Goal: Find specific page/section: Find specific page/section

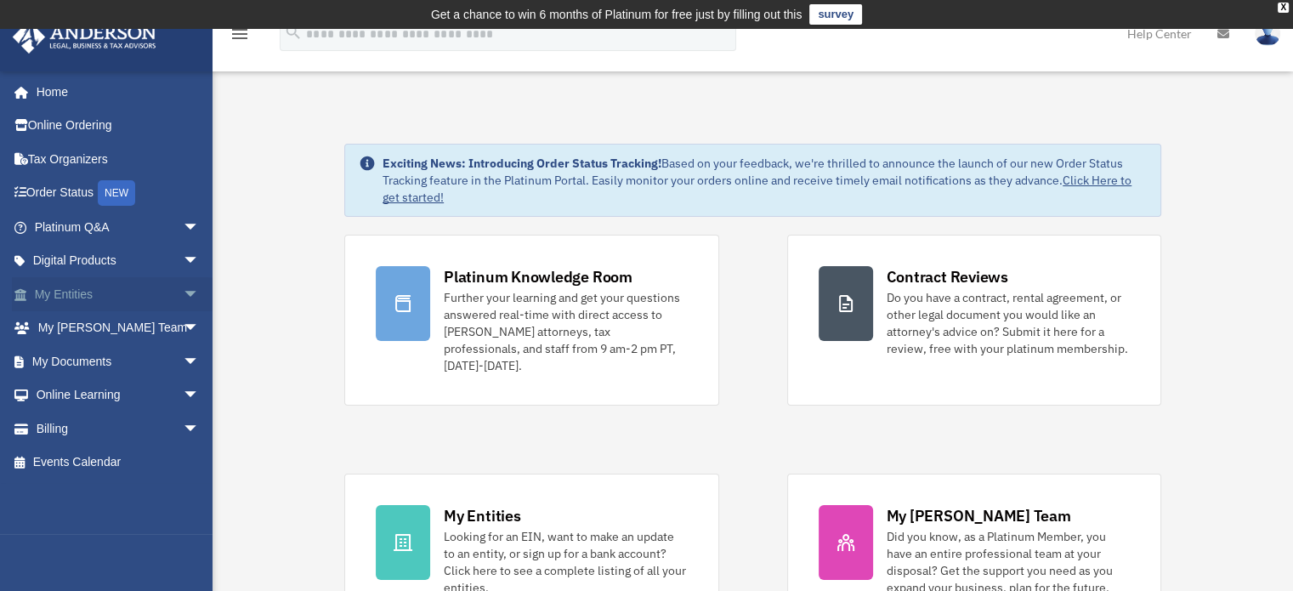
click at [88, 295] on link "My Entities arrow_drop_down" at bounding box center [118, 294] width 213 height 34
click at [183, 293] on span "arrow_drop_down" at bounding box center [200, 294] width 34 height 35
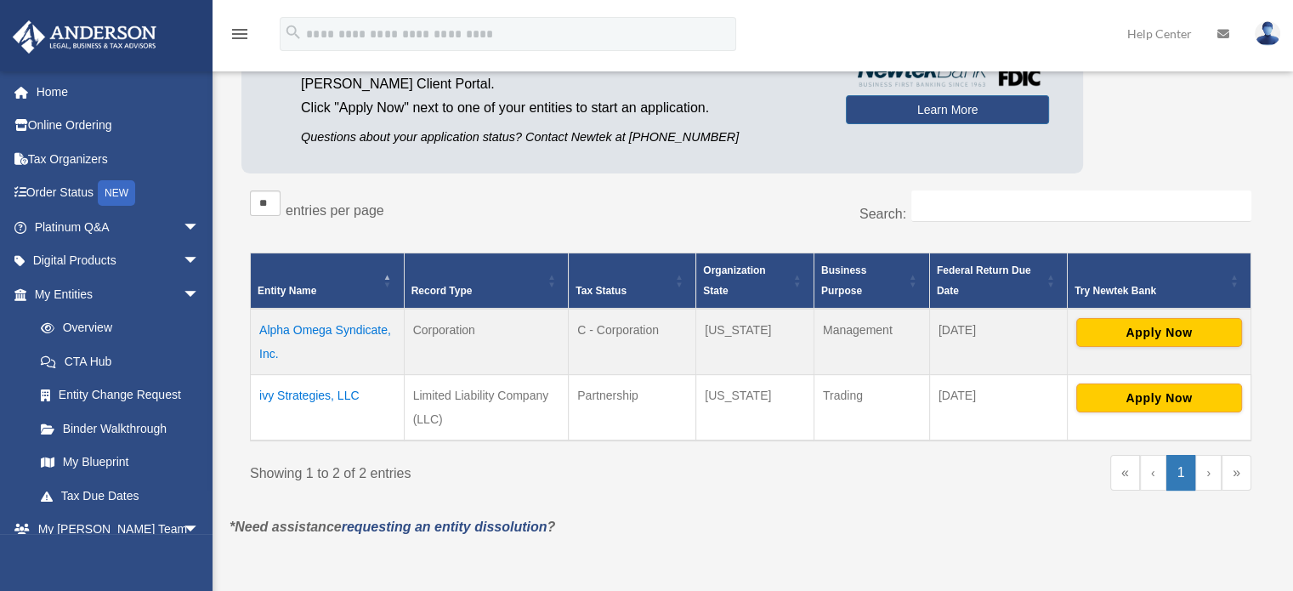
scroll to position [199, 0]
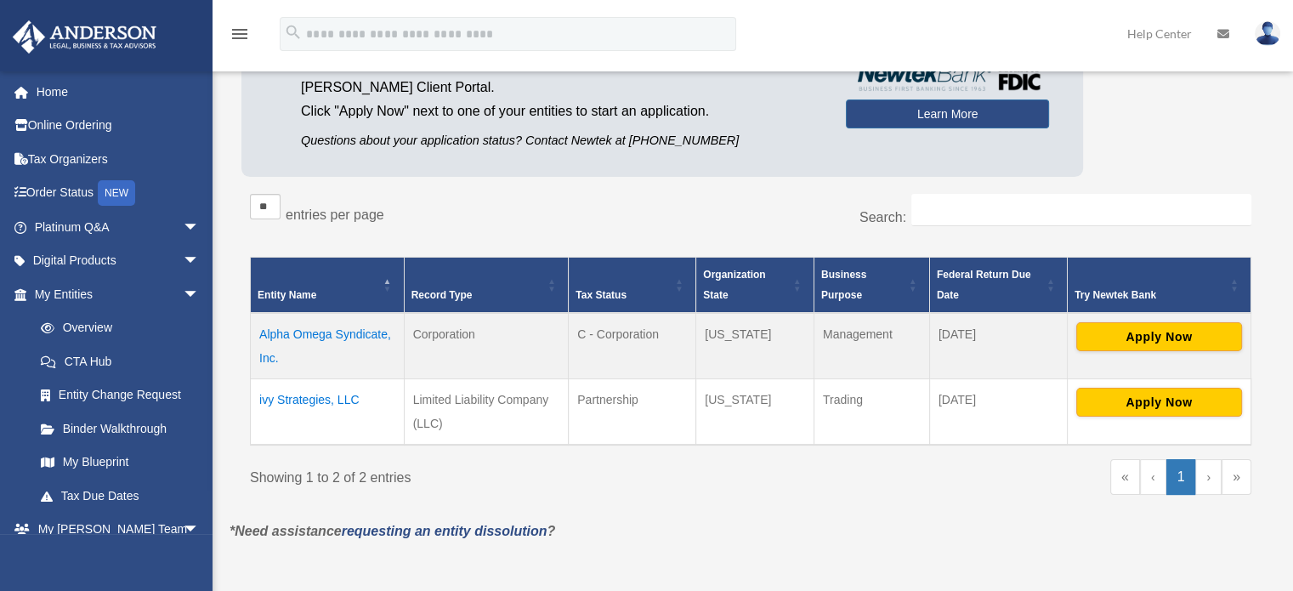
click at [323, 400] on td "ivy Strategies, LLC" at bounding box center [328, 411] width 154 height 66
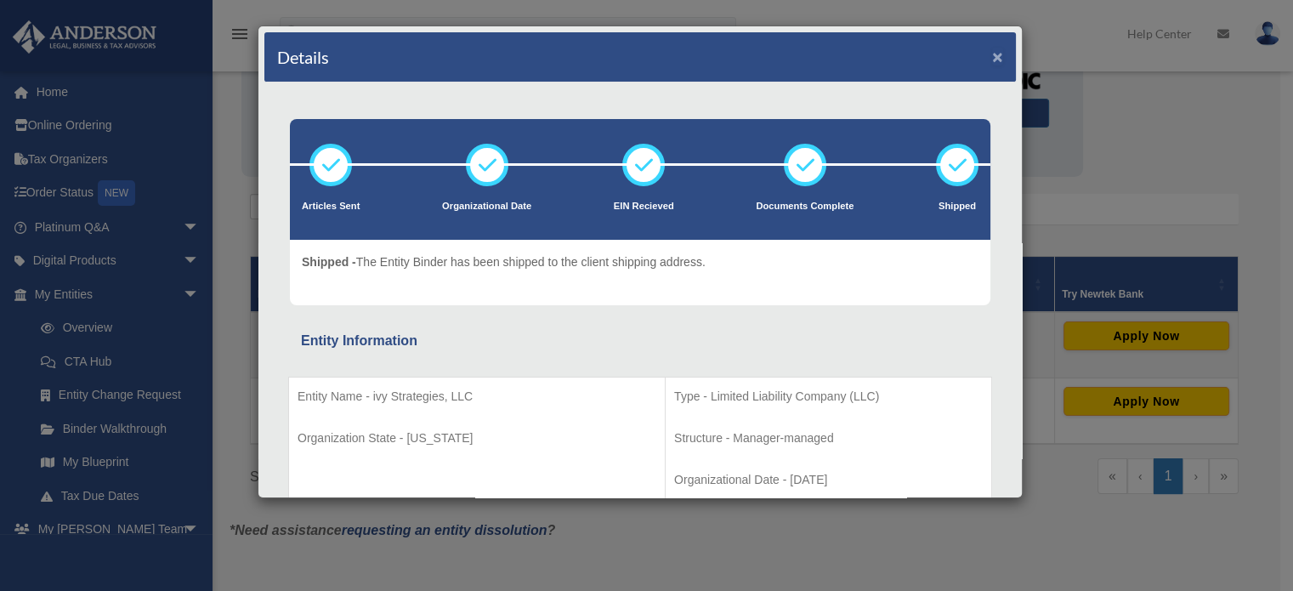
click at [992, 54] on button "×" at bounding box center [997, 57] width 11 height 18
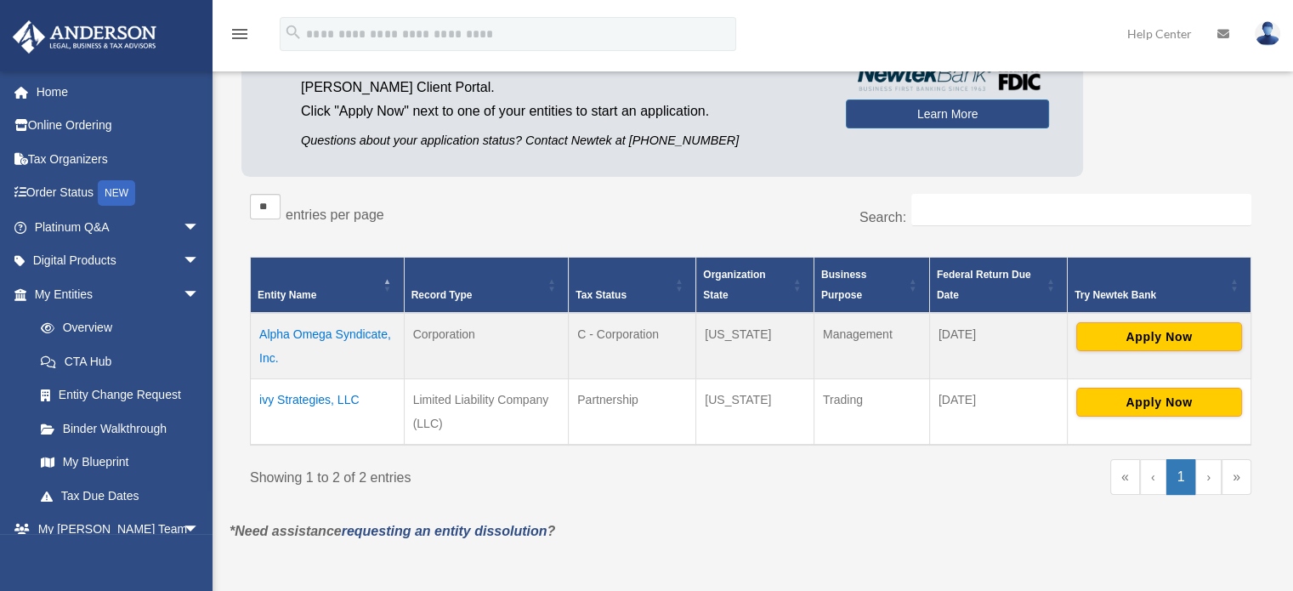
click at [346, 333] on td "Alpha Omega Syndicate, Inc." at bounding box center [328, 346] width 154 height 66
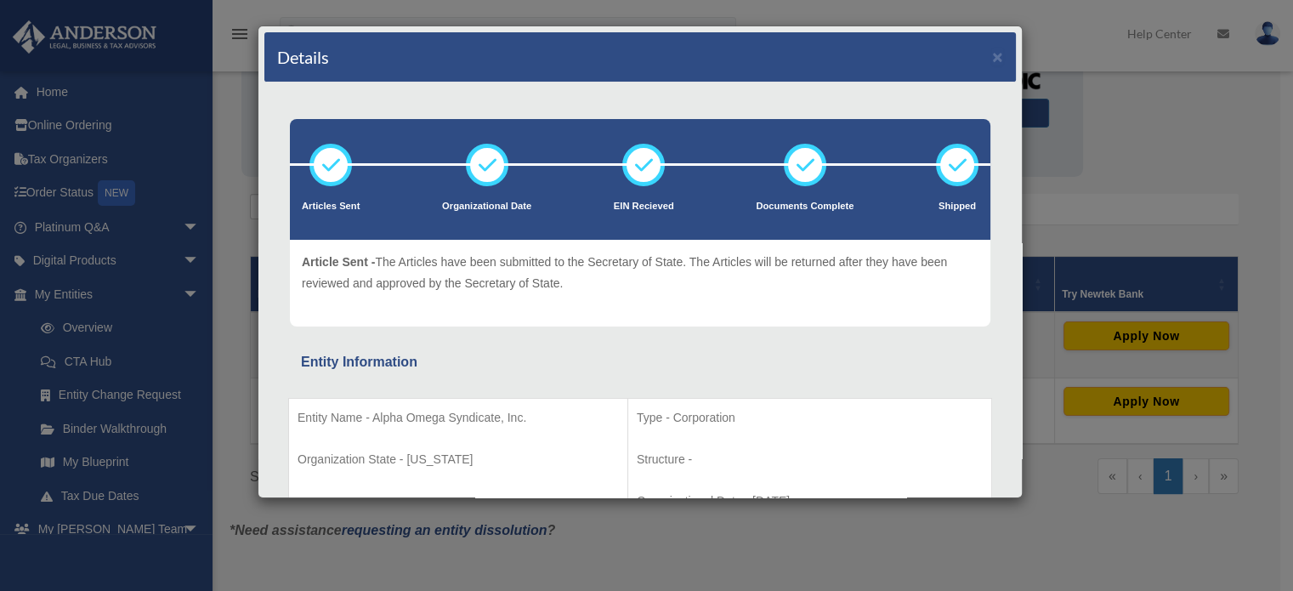
click at [994, 44] on div "Details ×" at bounding box center [639, 57] width 751 height 50
click at [993, 44] on div "Details ×" at bounding box center [639, 57] width 751 height 50
click at [992, 52] on button "×" at bounding box center [997, 57] width 11 height 18
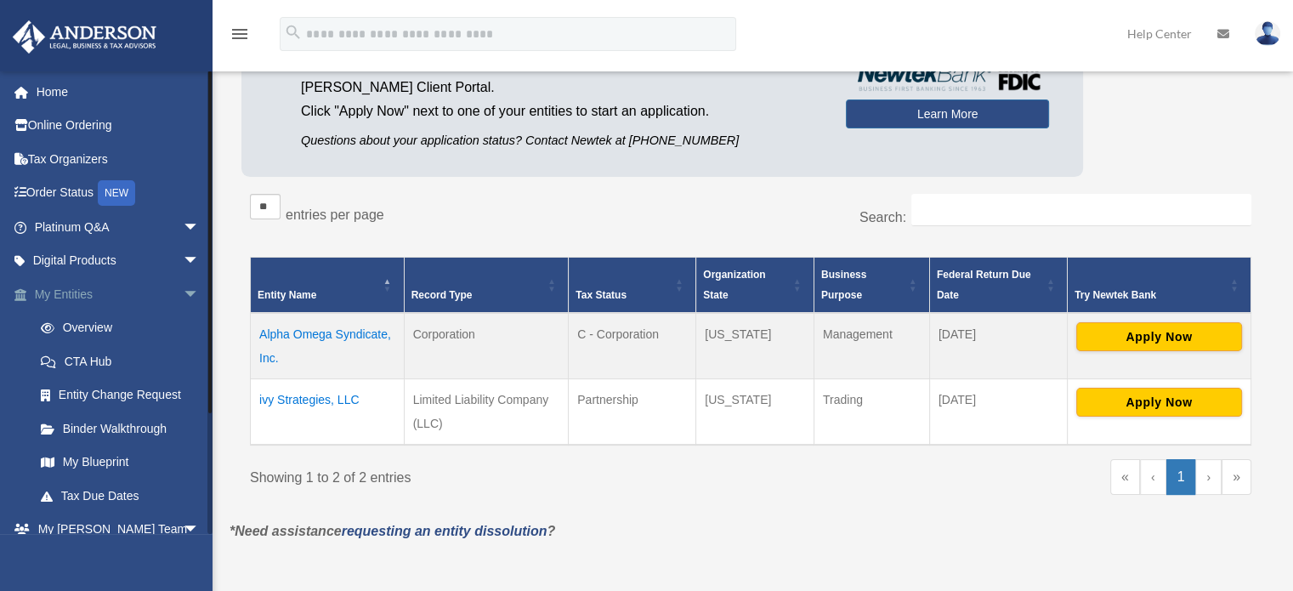
click at [183, 291] on span "arrow_drop_down" at bounding box center [200, 294] width 34 height 35
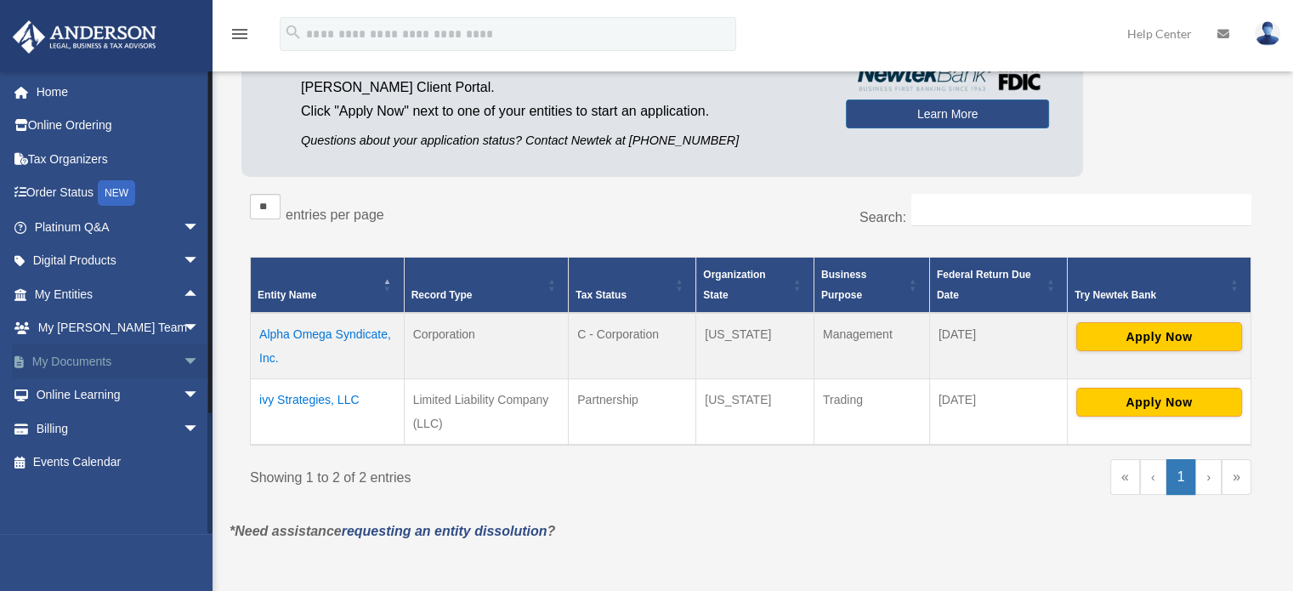
click at [183, 360] on span "arrow_drop_down" at bounding box center [200, 361] width 34 height 35
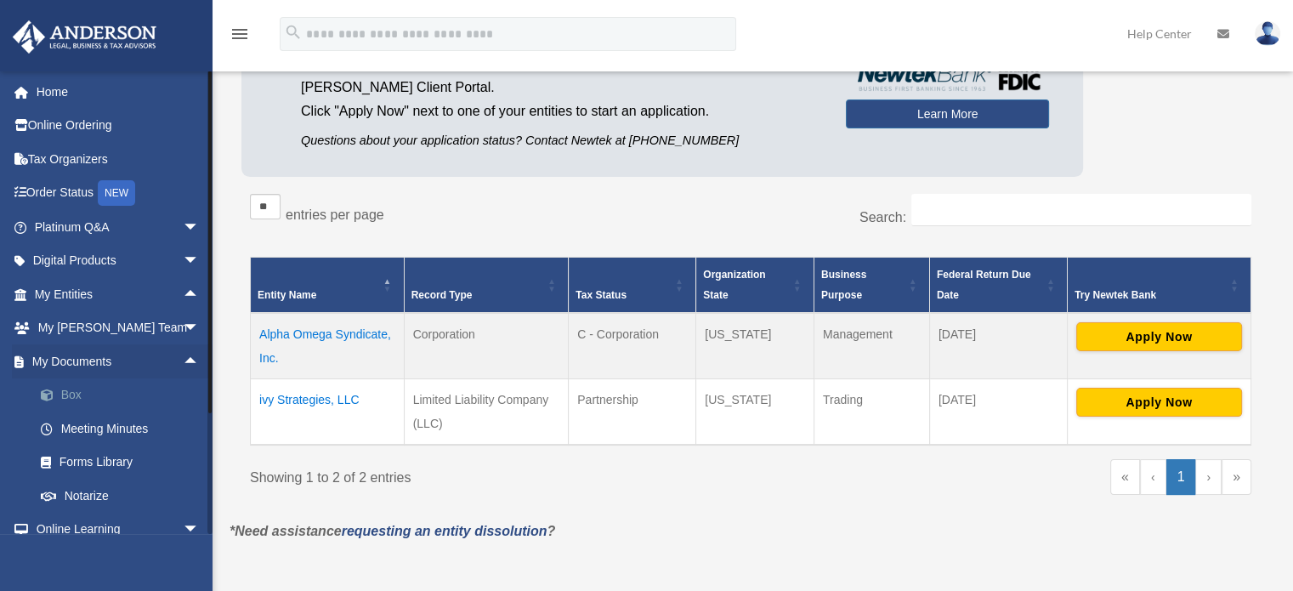
click at [72, 400] on link "Box" at bounding box center [124, 395] width 201 height 34
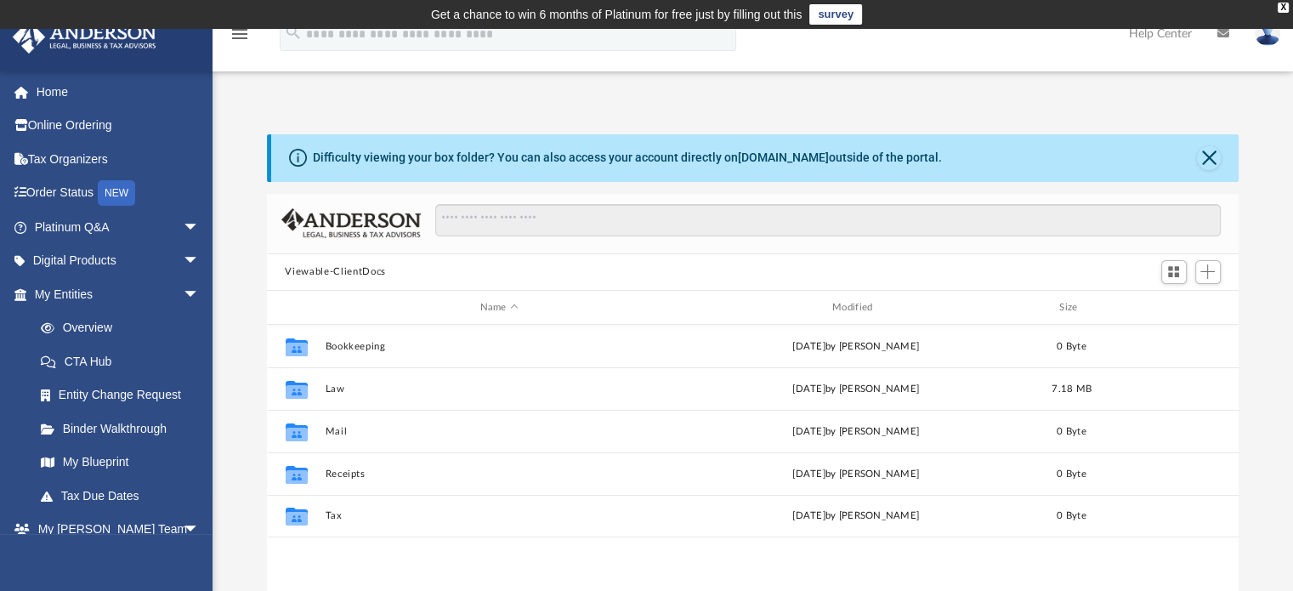
scroll to position [373, 959]
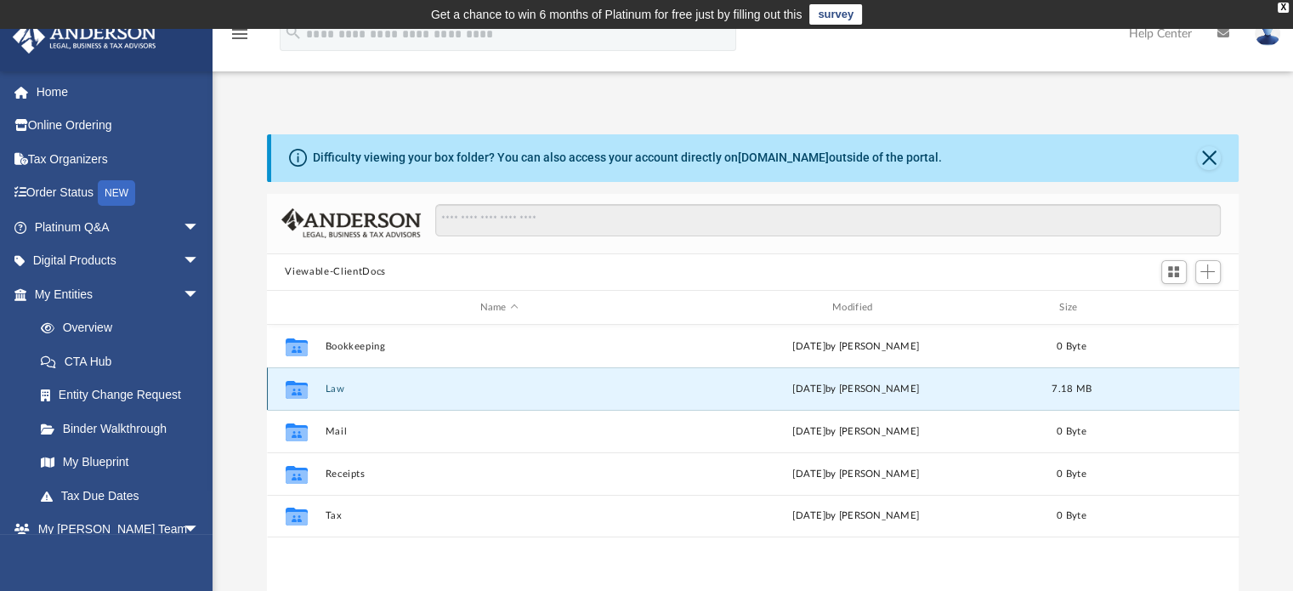
click at [336, 387] on button "Law" at bounding box center [499, 388] width 348 height 11
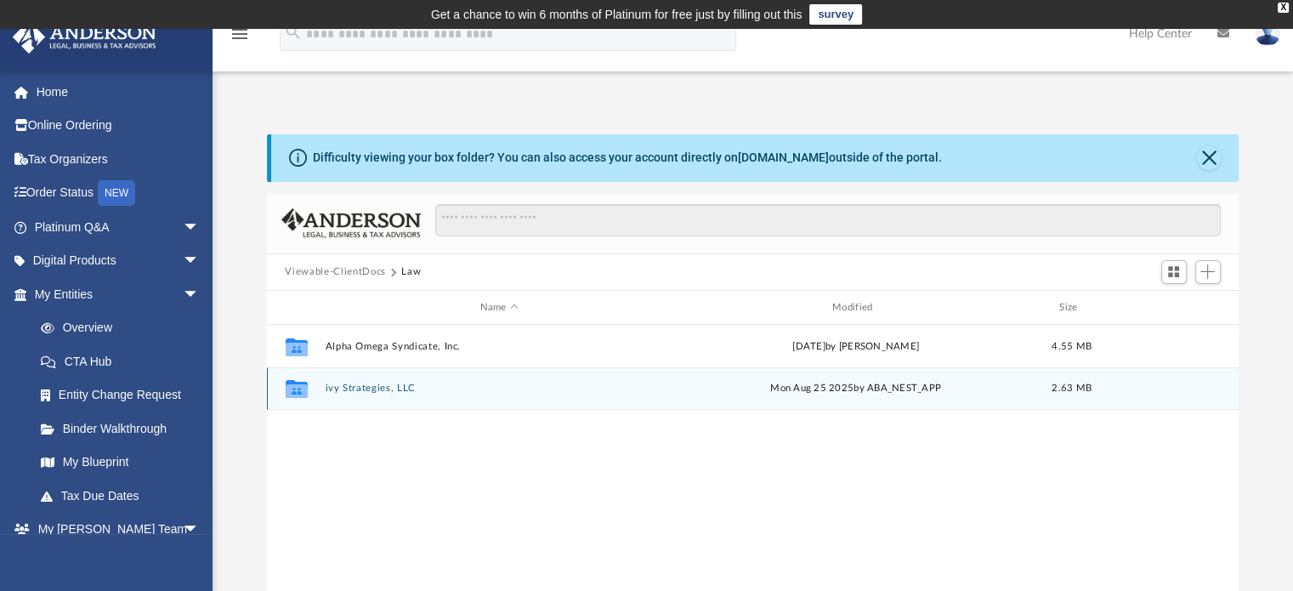
click at [392, 390] on button "ivy Strategies, LLC" at bounding box center [499, 388] width 348 height 11
click at [482, 385] on button "2025.08.25 (07:18:03) - ivy Strategies, LLC - EIN Letter from IRS.pdf" at bounding box center [499, 388] width 348 height 11
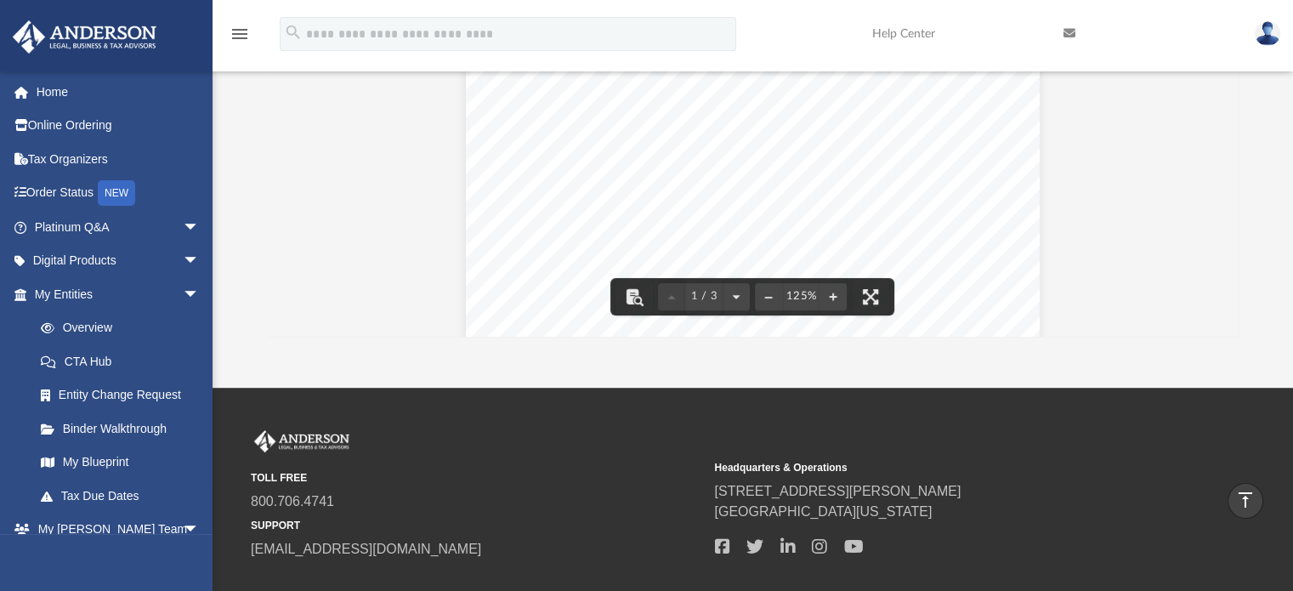
scroll to position [0, 0]
drag, startPoint x: 545, startPoint y: 196, endPoint x: 574, endPoint y: 196, distance: 29.7
click at [574, 196] on div "Page 1" at bounding box center [753, 284] width 574 height 748
